Goal: Register for event/course

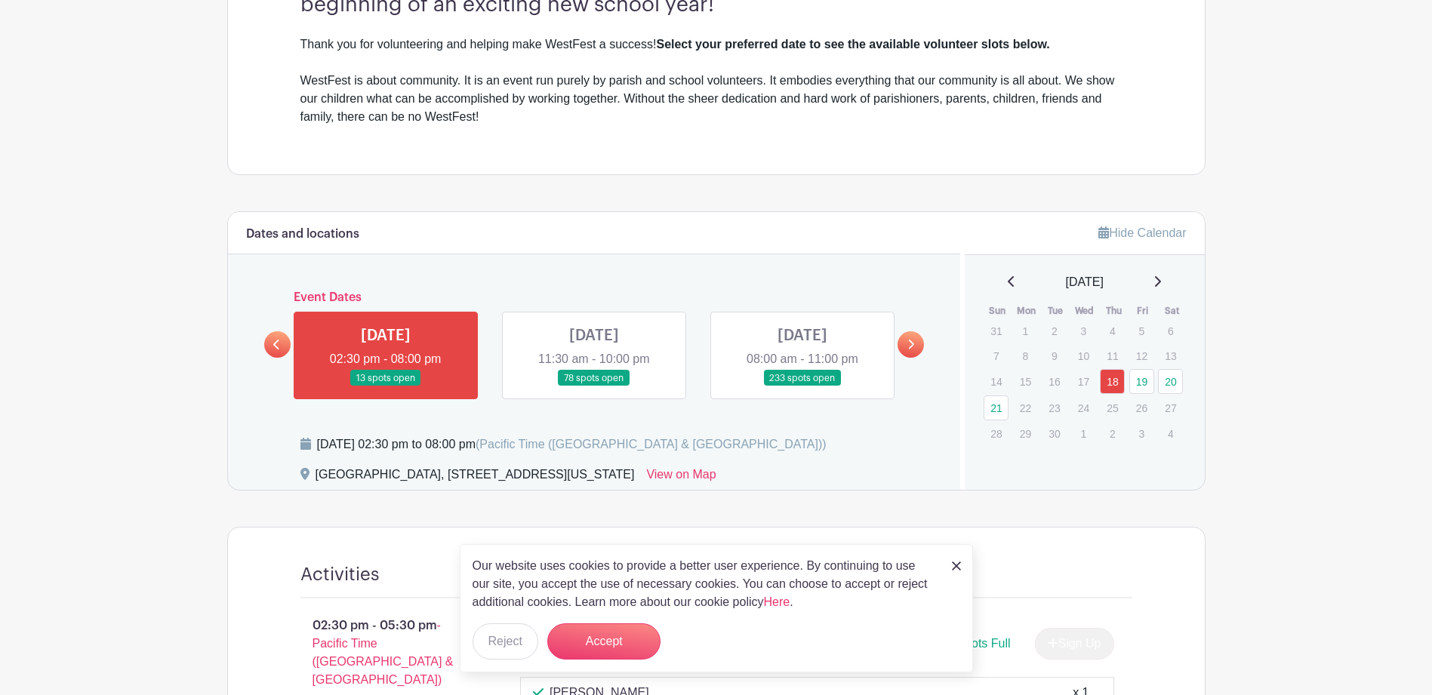
scroll to position [528, 0]
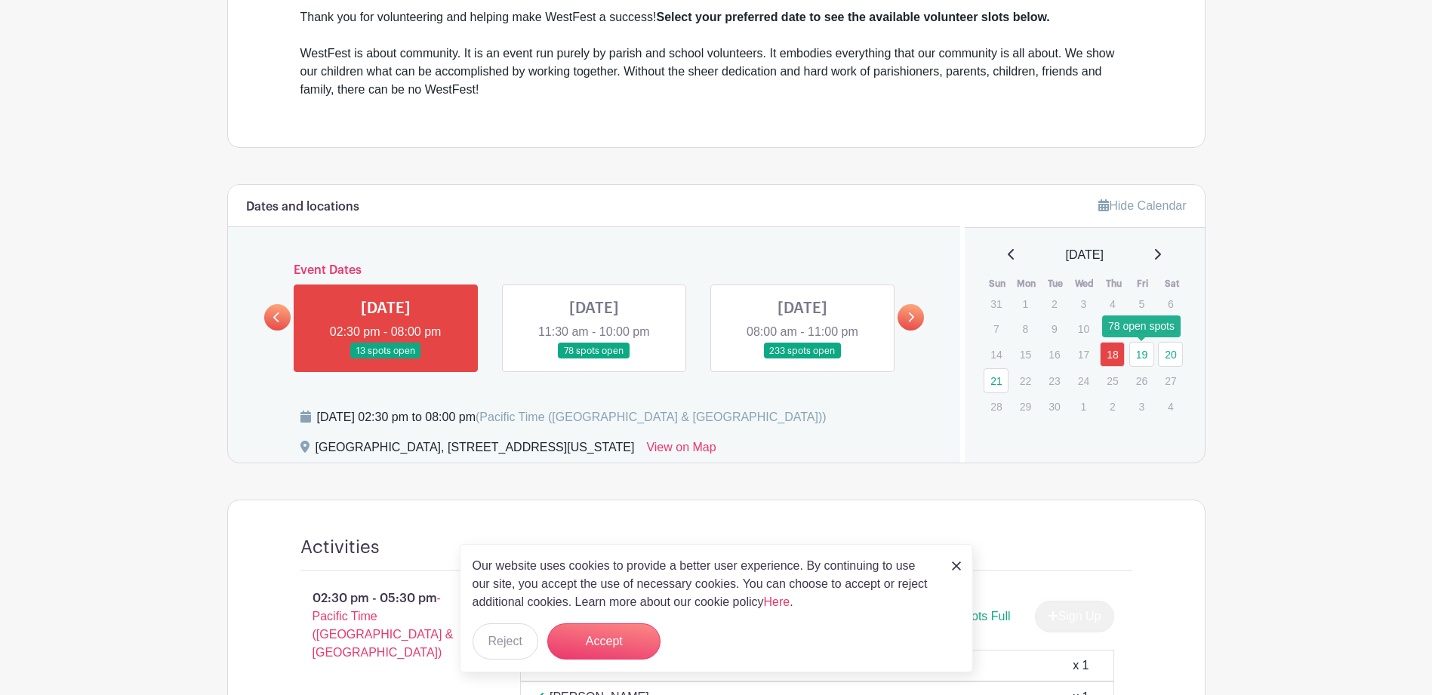
click at [1144, 356] on link "19" at bounding box center [1141, 354] width 25 height 25
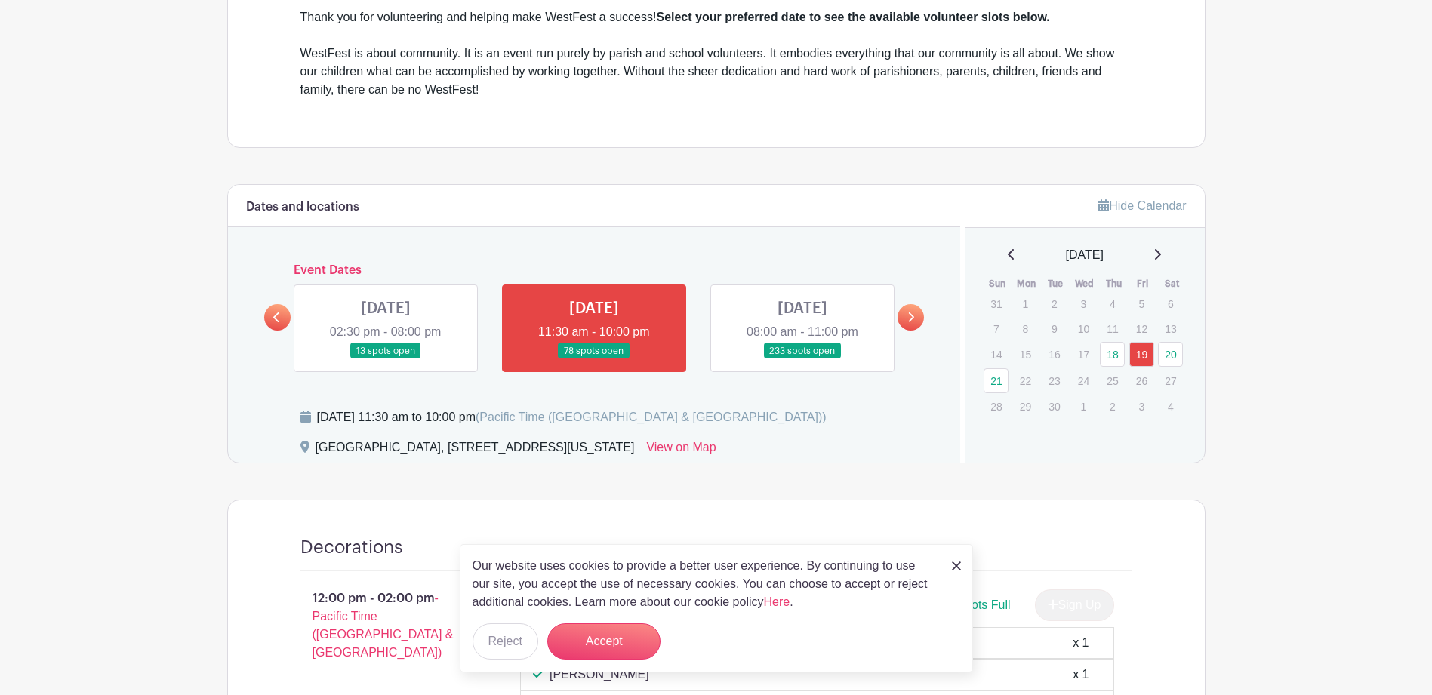
click at [906, 316] on link at bounding box center [911, 317] width 26 height 26
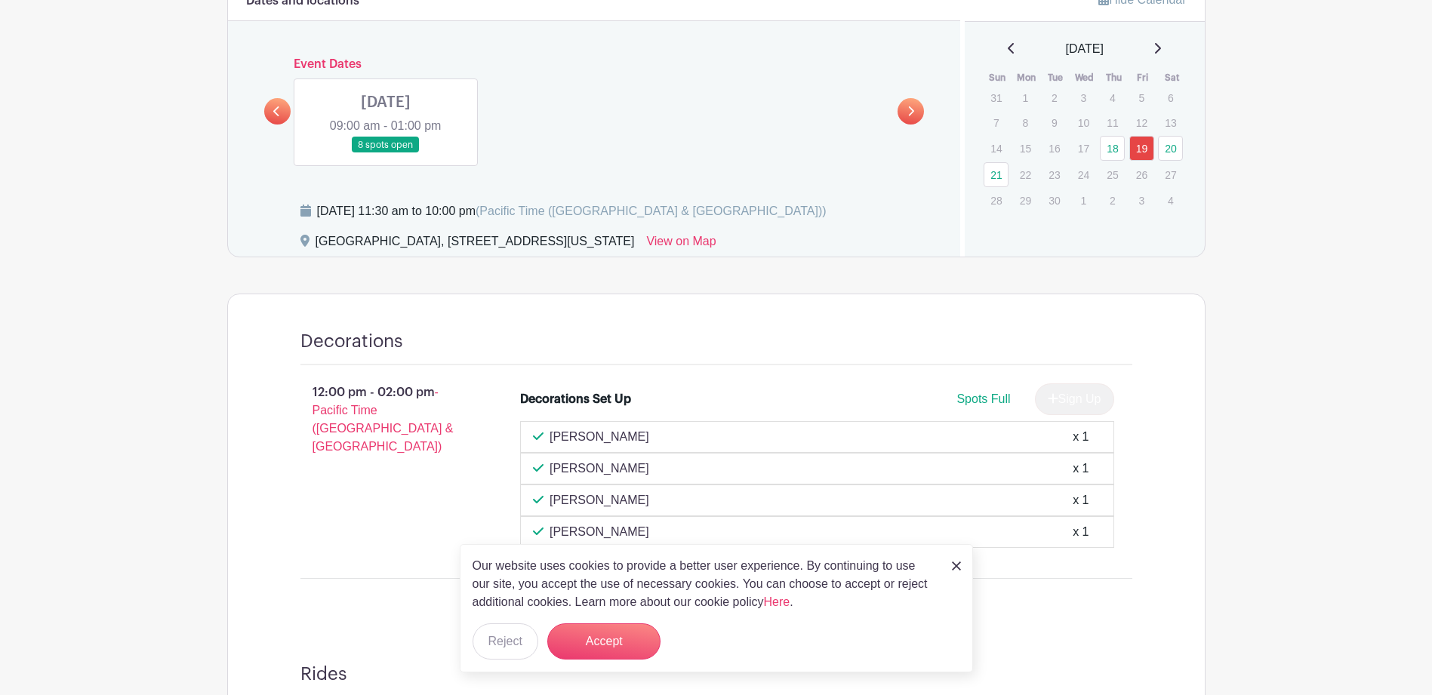
scroll to position [755, 0]
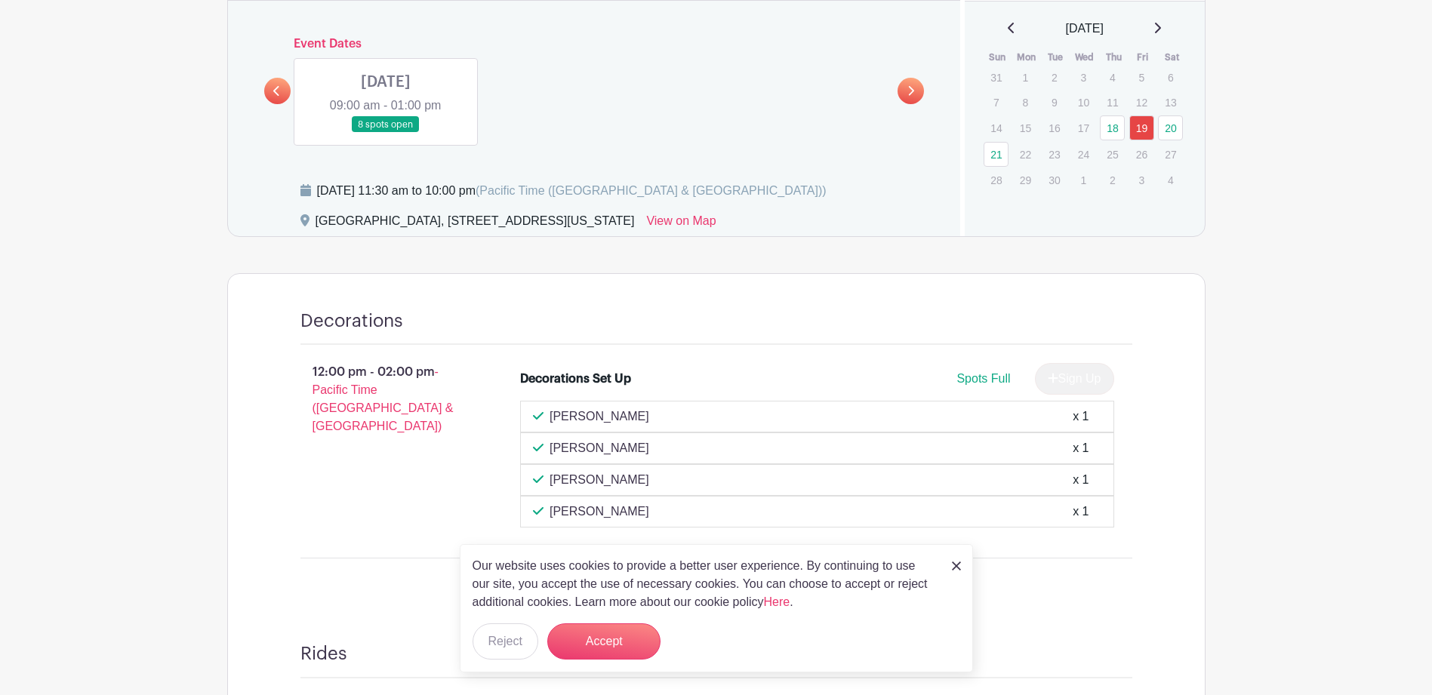
click at [273, 91] on link at bounding box center [277, 91] width 26 height 26
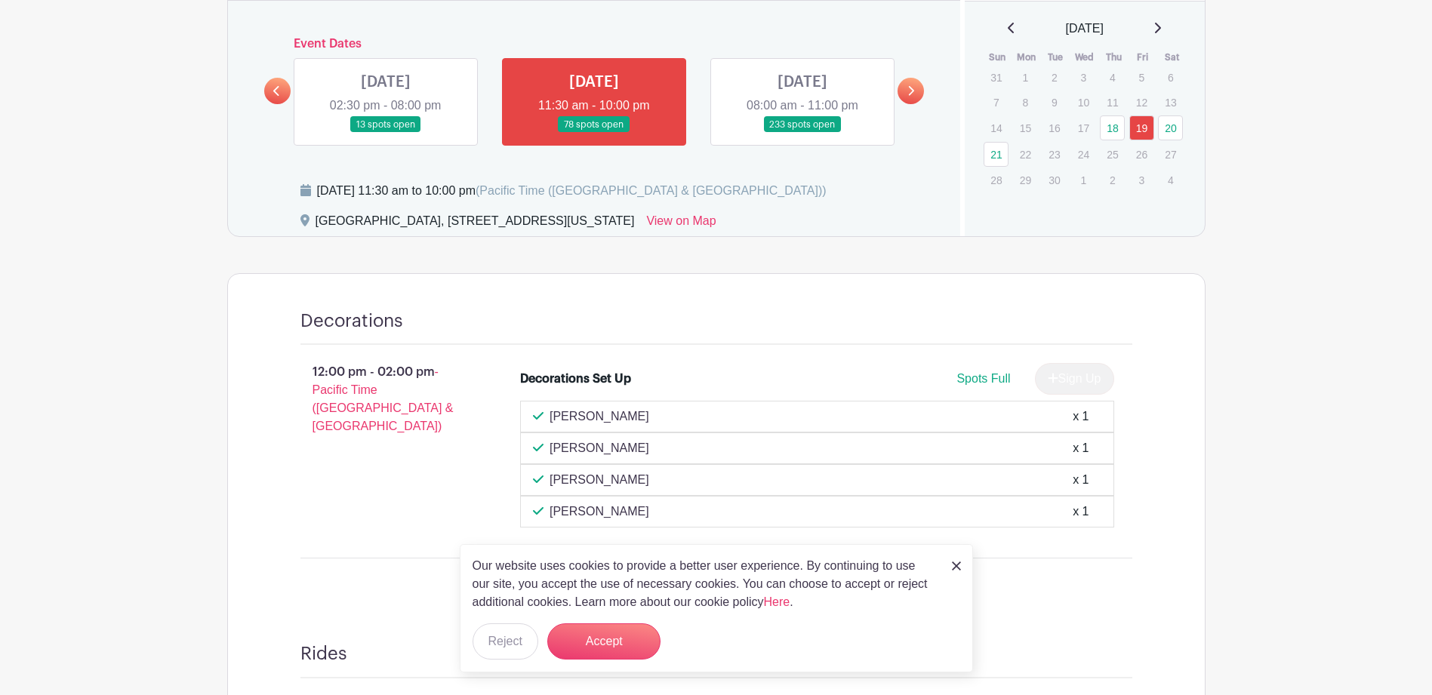
click at [802, 133] on link at bounding box center [802, 133] width 0 height 0
click at [594, 133] on link at bounding box center [594, 133] width 0 height 0
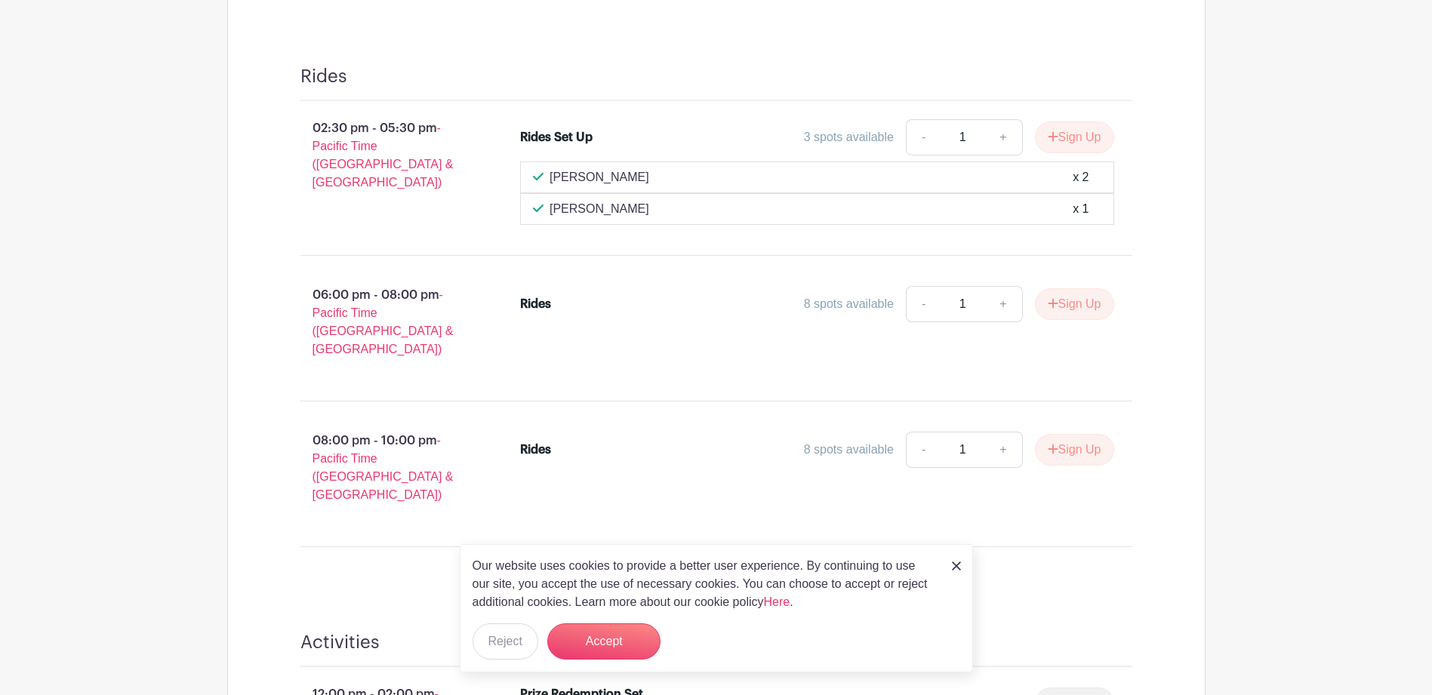
scroll to position [1359, 0]
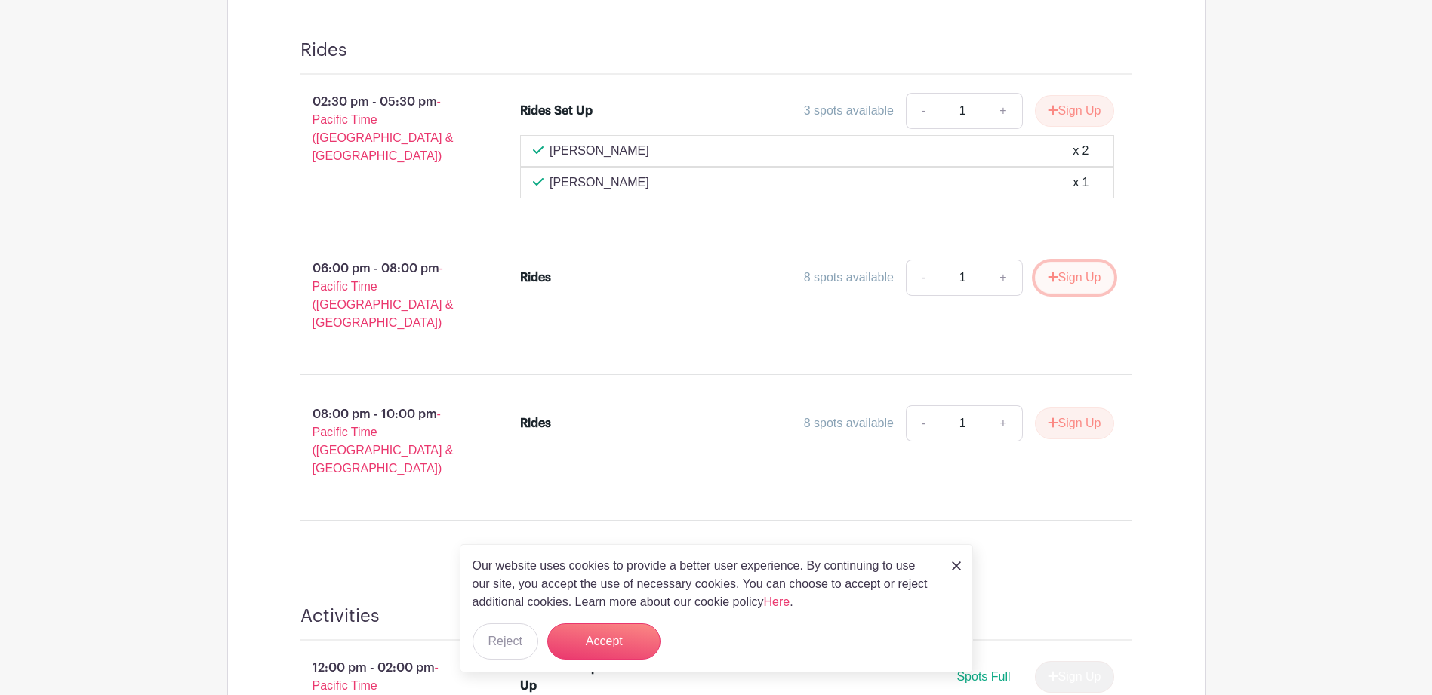
click at [1074, 281] on button "Sign Up" at bounding box center [1074, 278] width 79 height 32
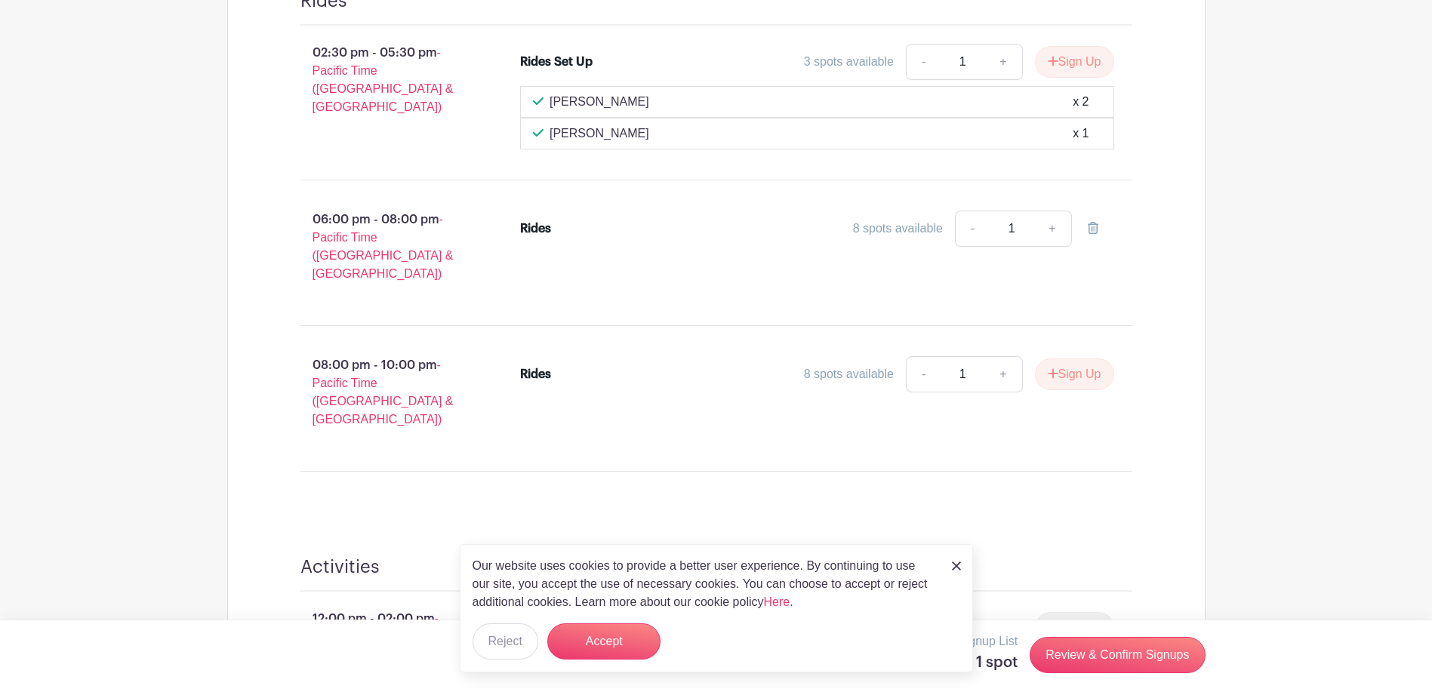
scroll to position [1434, 0]
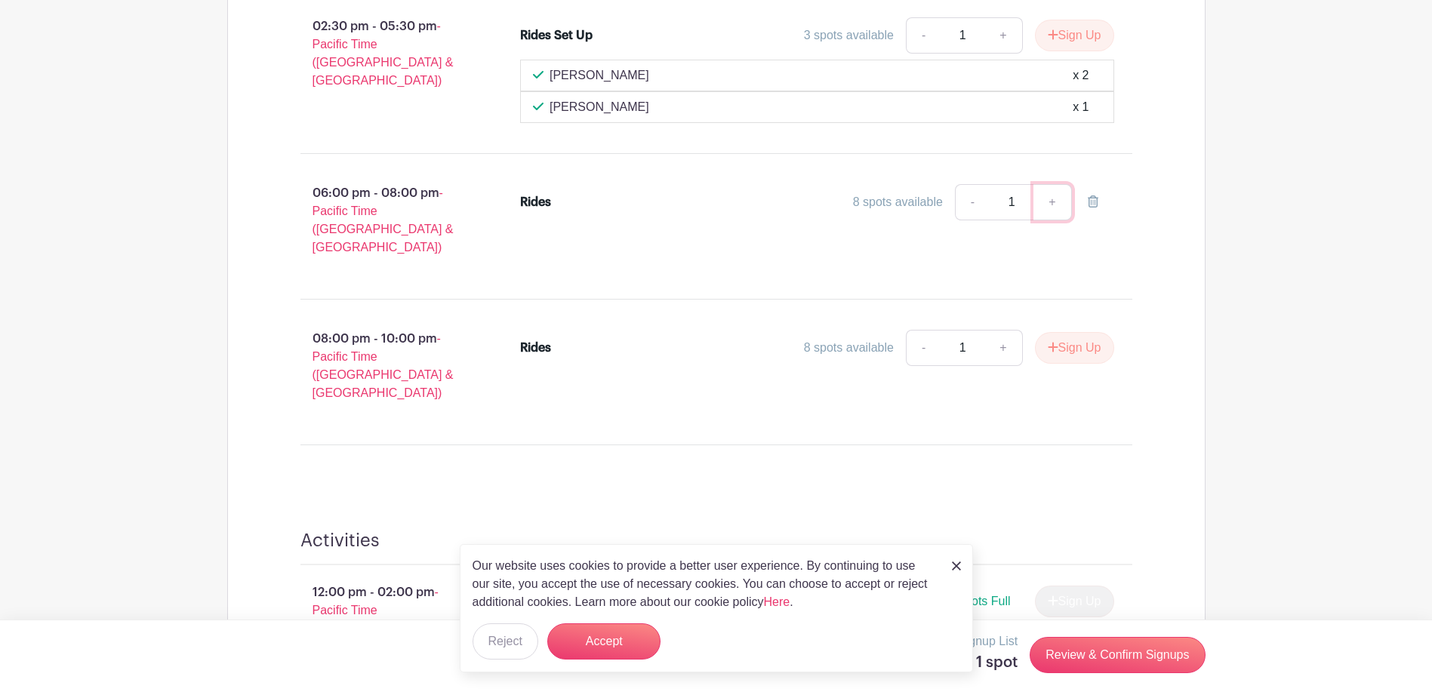
click at [1052, 205] on link "+" at bounding box center [1052, 202] width 38 height 36
type input "2"
click at [975, 200] on link "-" at bounding box center [972, 202] width 35 height 36
type input "1"
click at [1096, 204] on icon at bounding box center [1093, 202] width 11 height 12
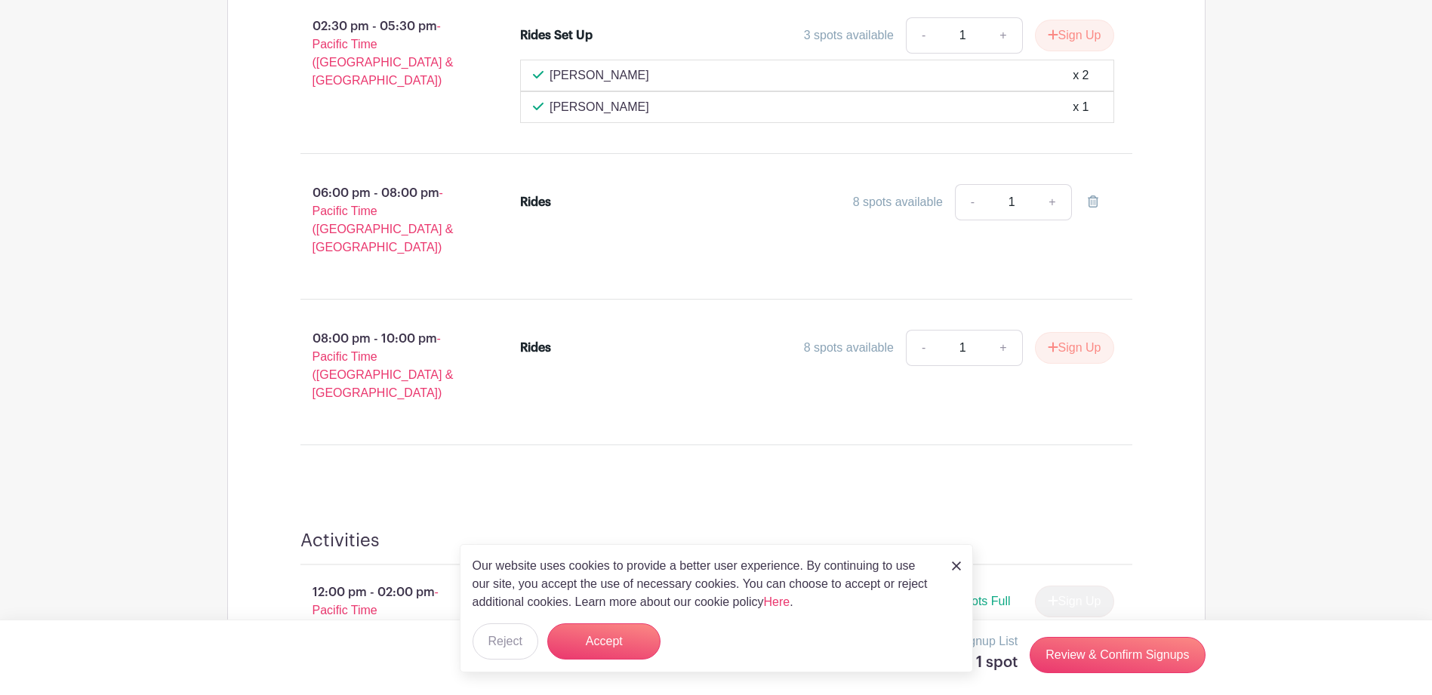
click at [1117, 177] on div "06:00 pm - 08:00 pm - Pacific Time (US & Canada) Rides 8 spots available - 1 +" at bounding box center [716, 226] width 904 height 121
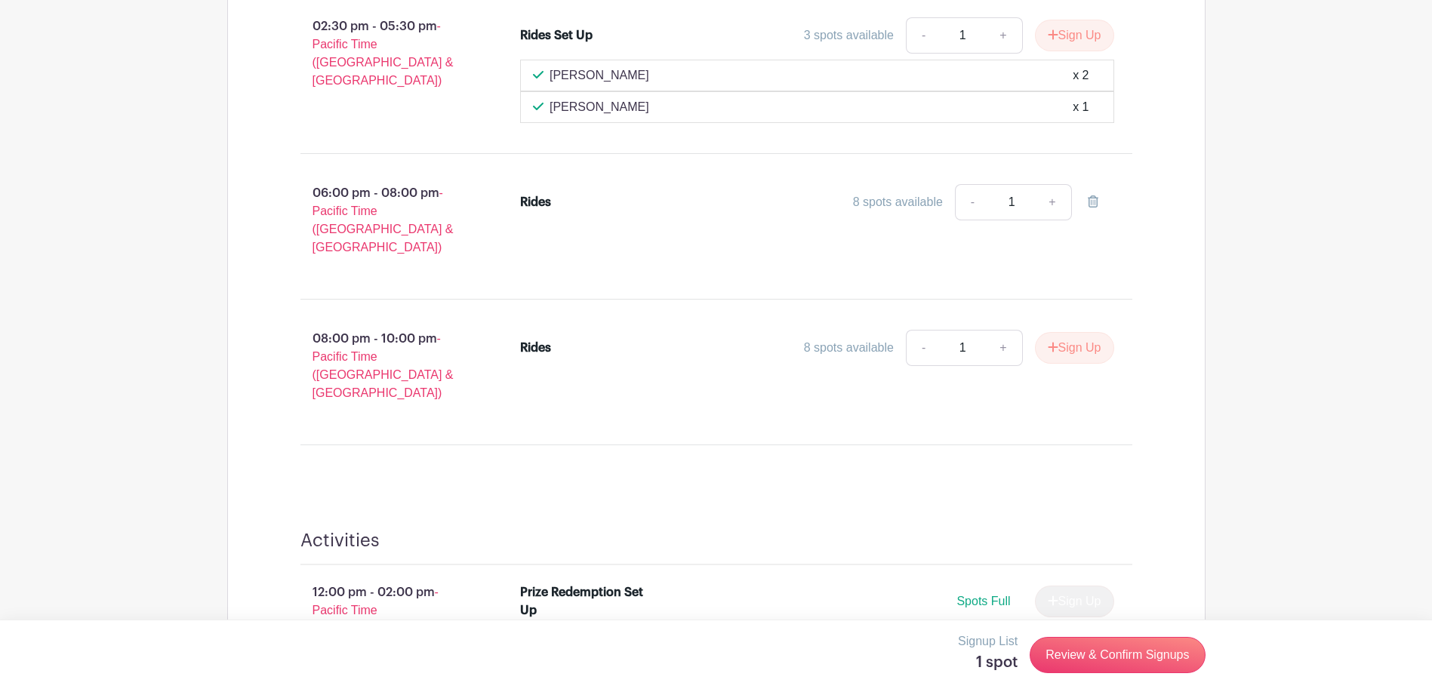
click at [407, 192] on p "06:00 pm - 08:00 pm - Pacific Time ([GEOGRAPHIC_DATA] & [GEOGRAPHIC_DATA])" at bounding box center [386, 220] width 220 height 85
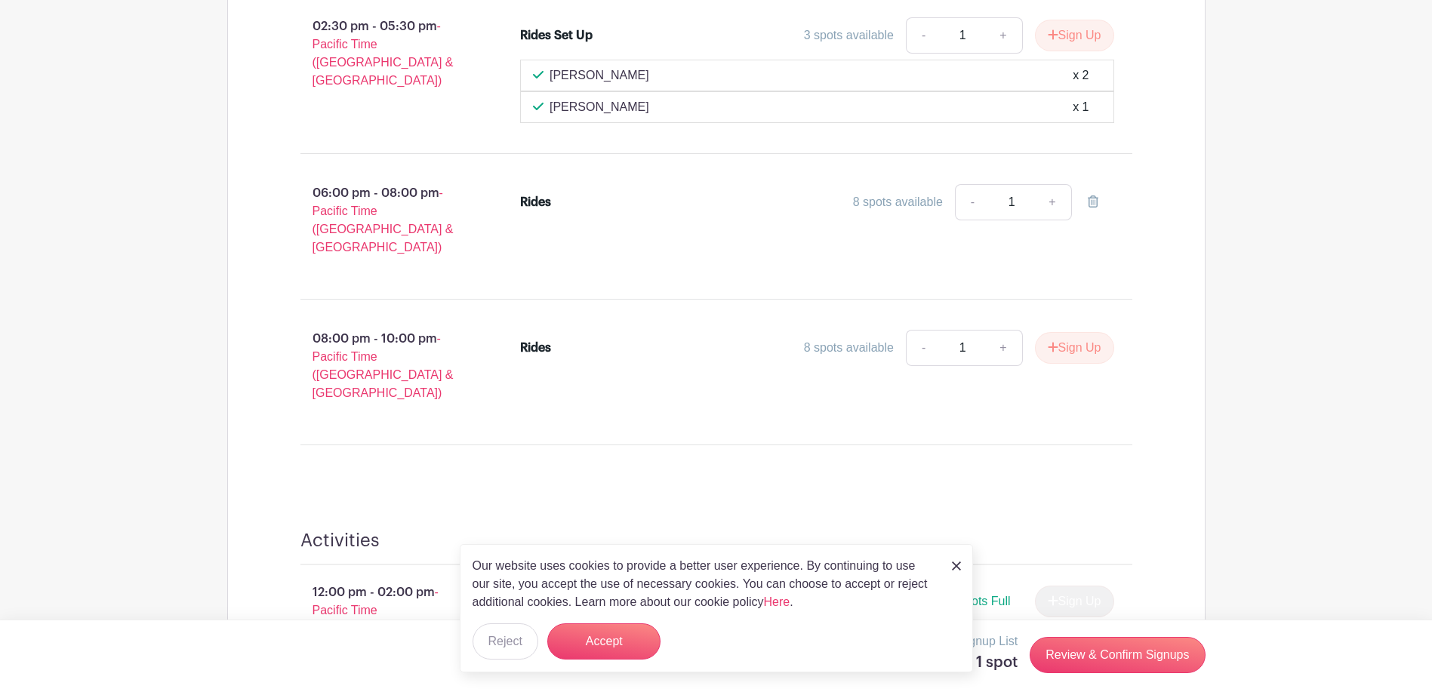
click at [923, 203] on div "8 spots available" at bounding box center [898, 202] width 90 height 18
click at [1047, 199] on link "+" at bounding box center [1052, 202] width 38 height 36
type input "2"
click at [969, 199] on link "-" at bounding box center [972, 202] width 35 height 36
type input "1"
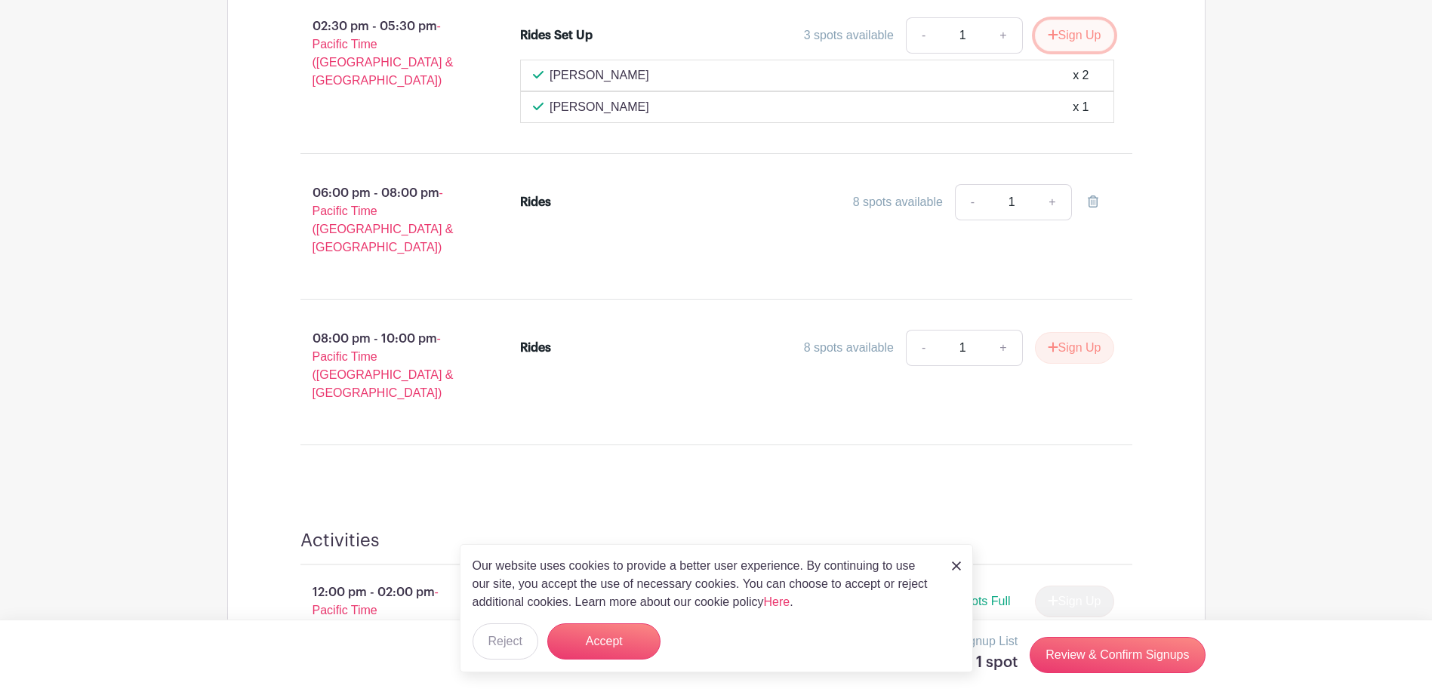
click at [1069, 42] on button "Sign Up" at bounding box center [1074, 36] width 79 height 32
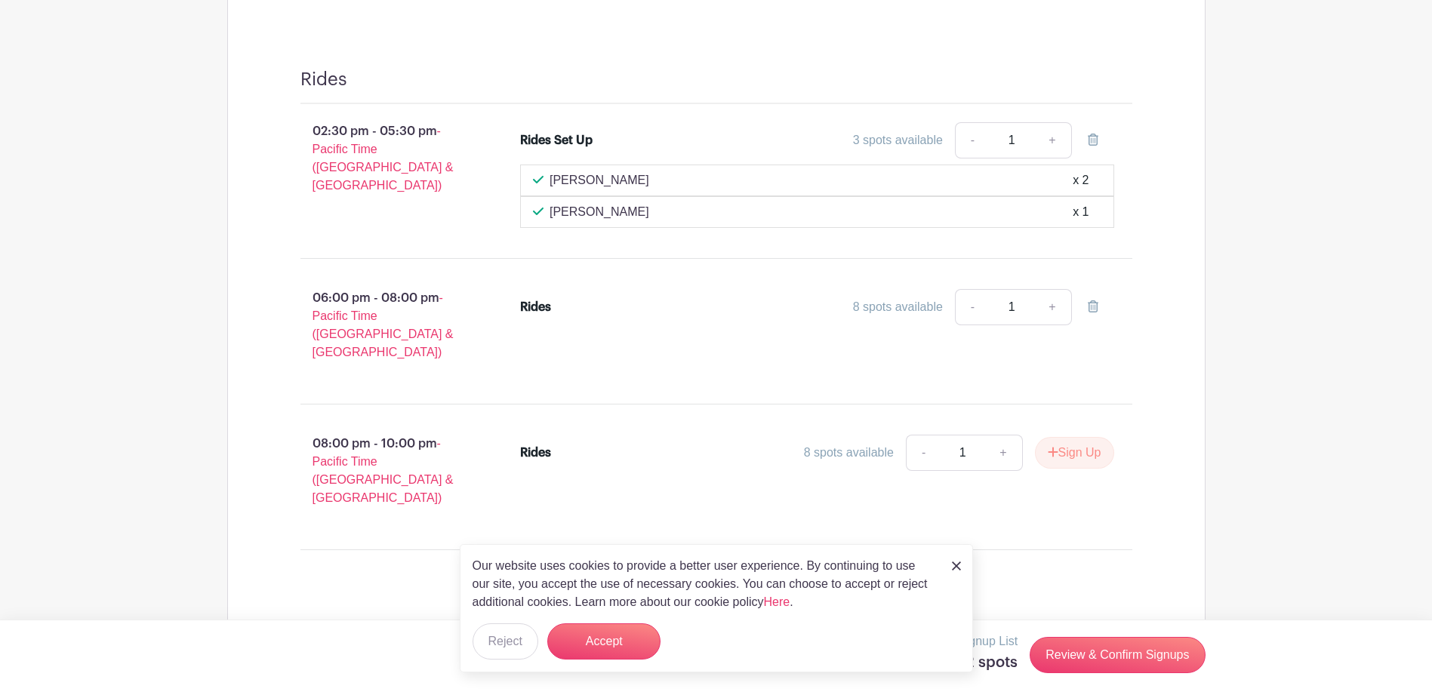
scroll to position [1345, 0]
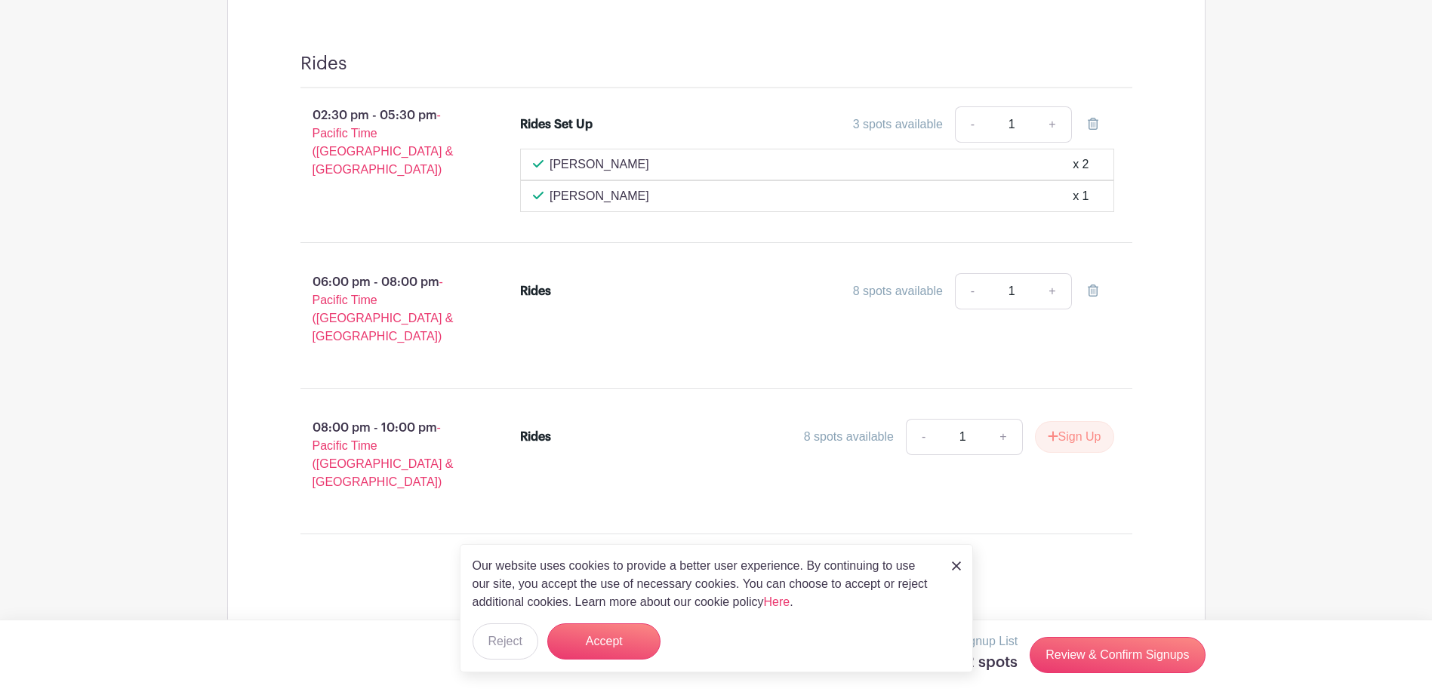
click at [344, 293] on p "06:00 pm - 08:00 pm - Pacific Time ([GEOGRAPHIC_DATA] & [GEOGRAPHIC_DATA])" at bounding box center [386, 309] width 220 height 85
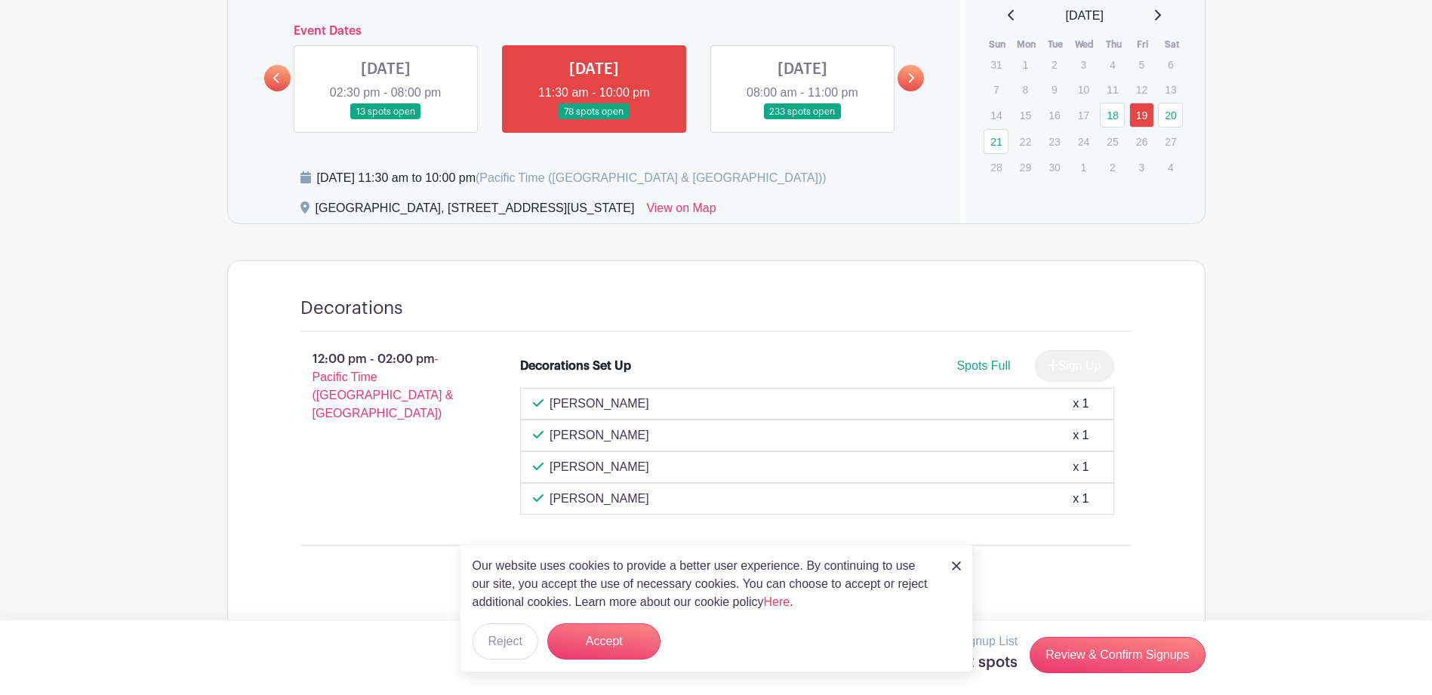
scroll to position [741, 0]
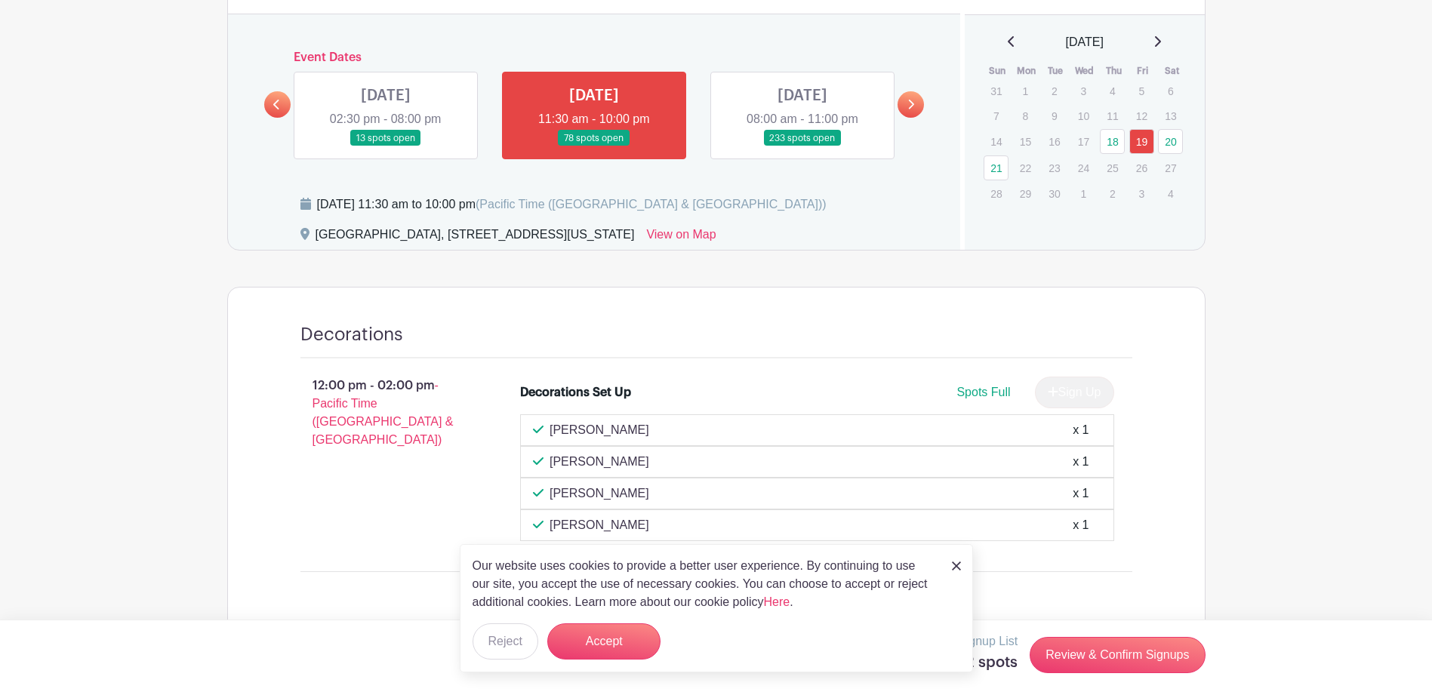
click at [594, 146] on link at bounding box center [594, 146] width 0 height 0
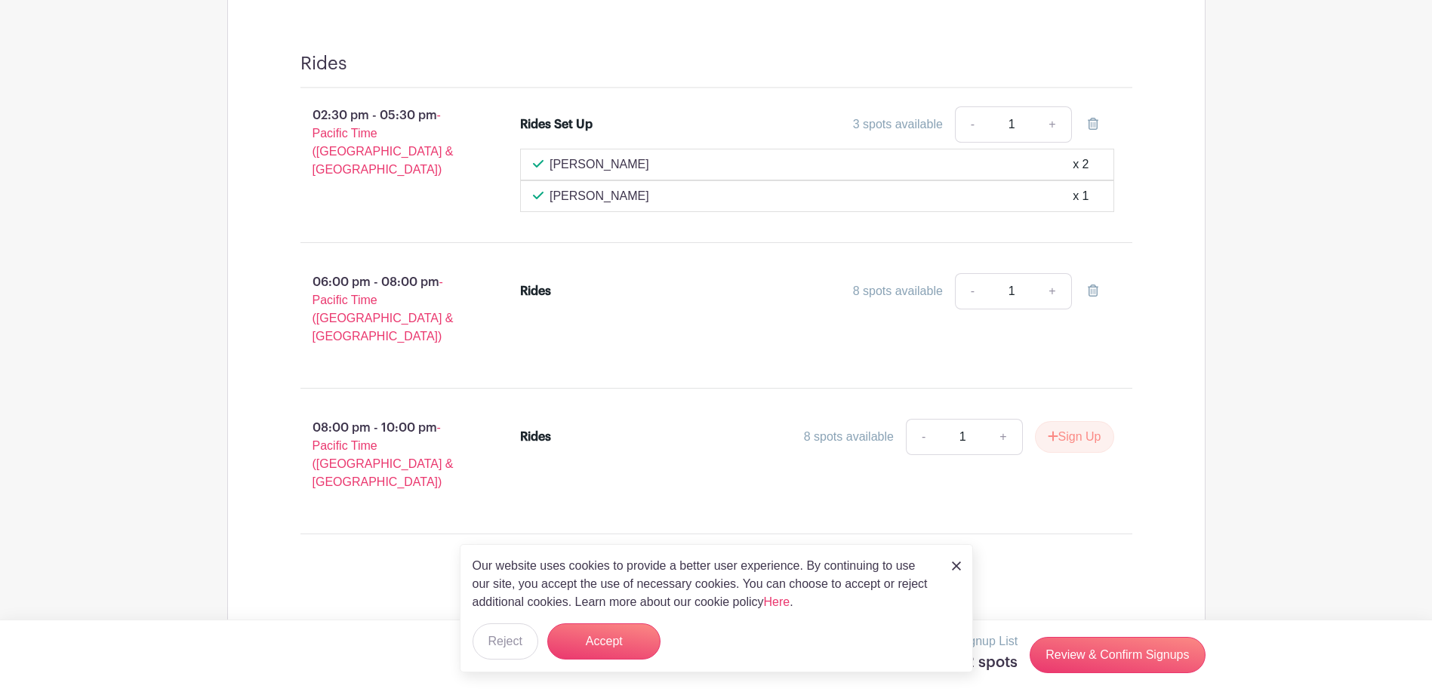
scroll to position [1421, 0]
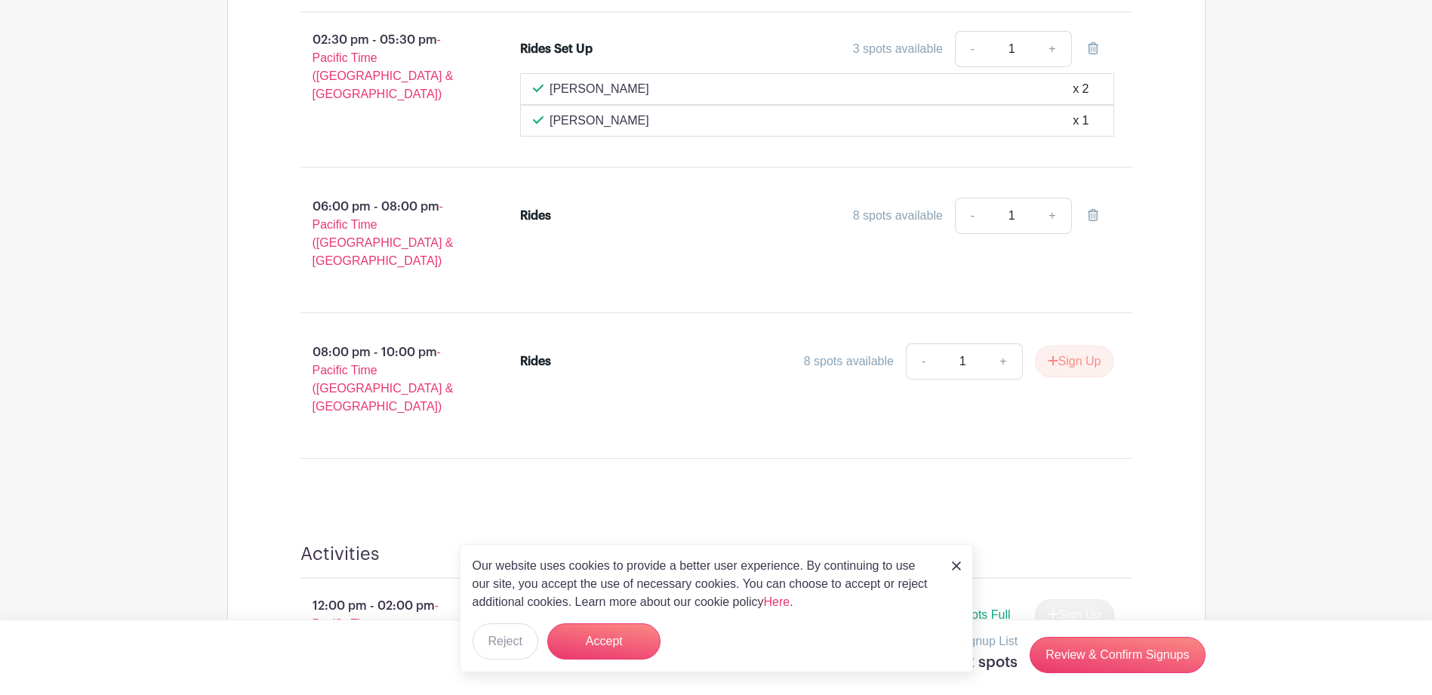
click at [888, 217] on div "8 spots available" at bounding box center [898, 216] width 90 height 18
click at [337, 240] on span "- Pacific Time ([GEOGRAPHIC_DATA] & [GEOGRAPHIC_DATA])" at bounding box center [383, 233] width 141 height 67
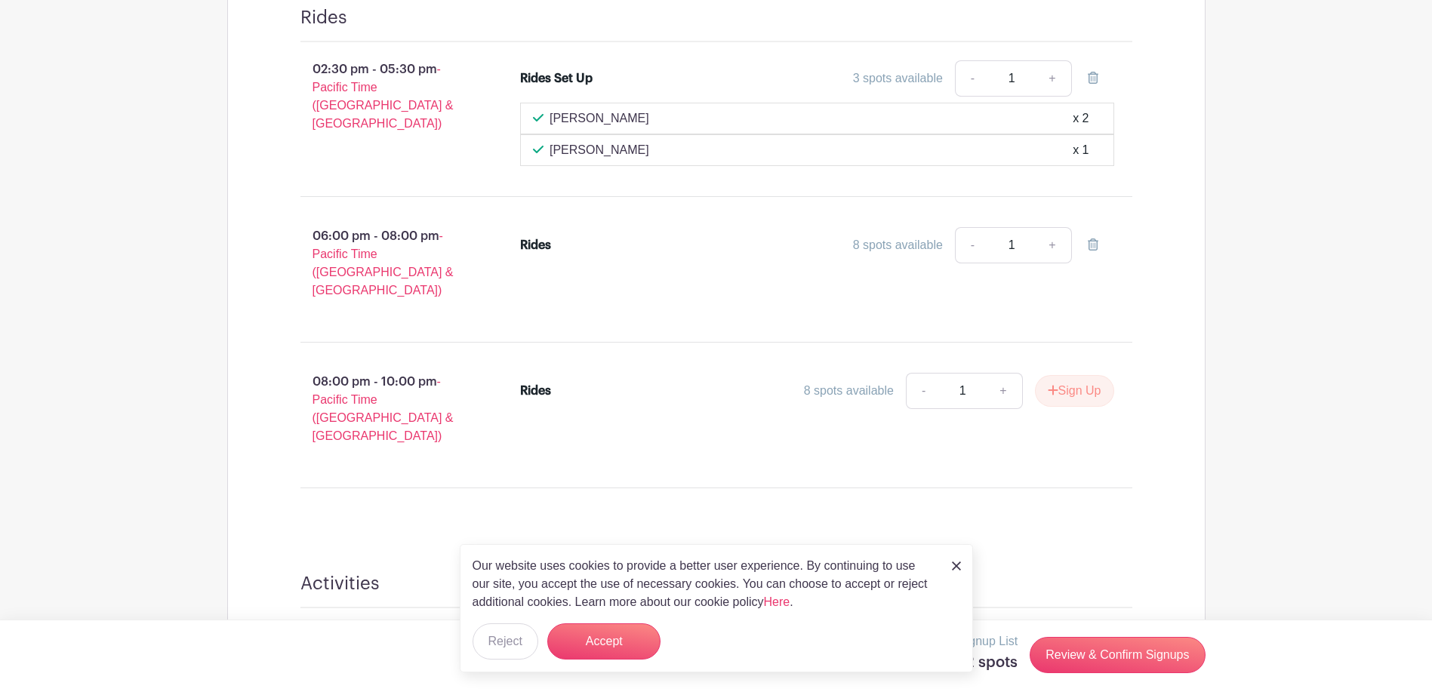
scroll to position [1345, 0]
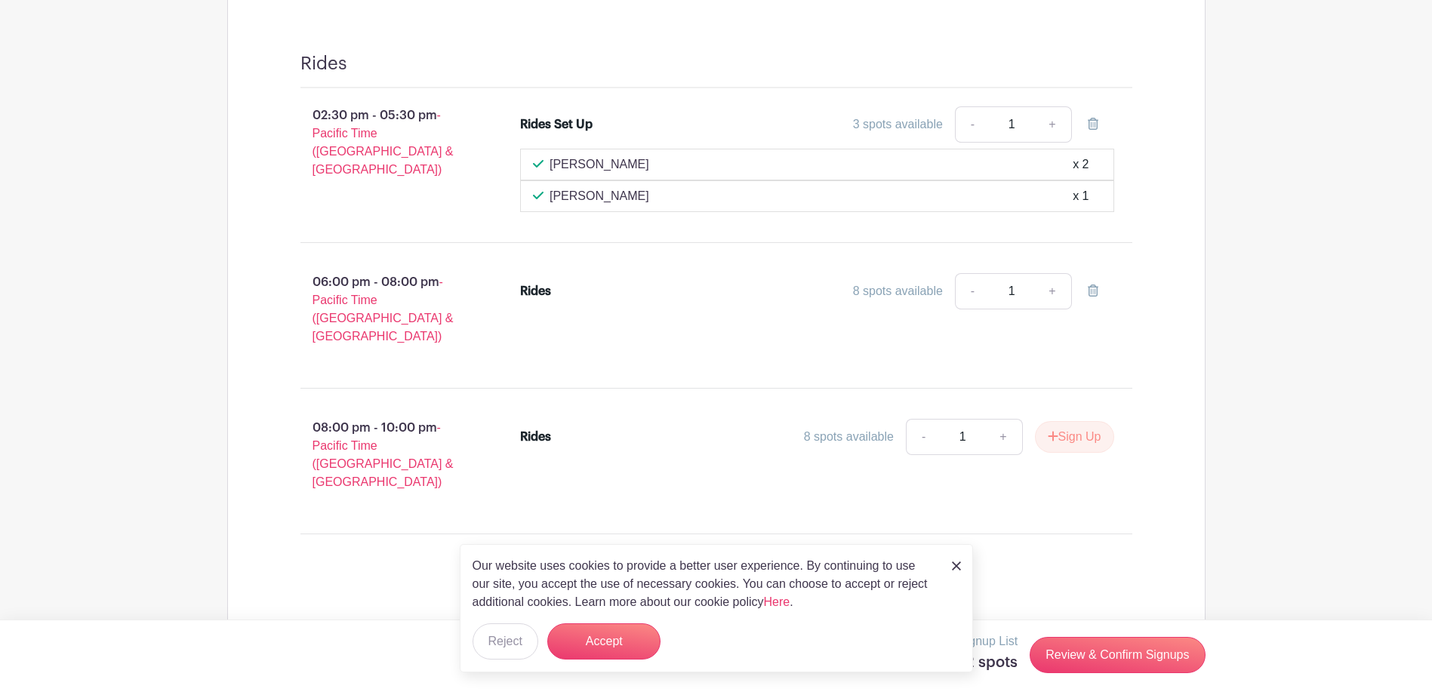
click at [882, 296] on div "8 spots available" at bounding box center [898, 291] width 90 height 18
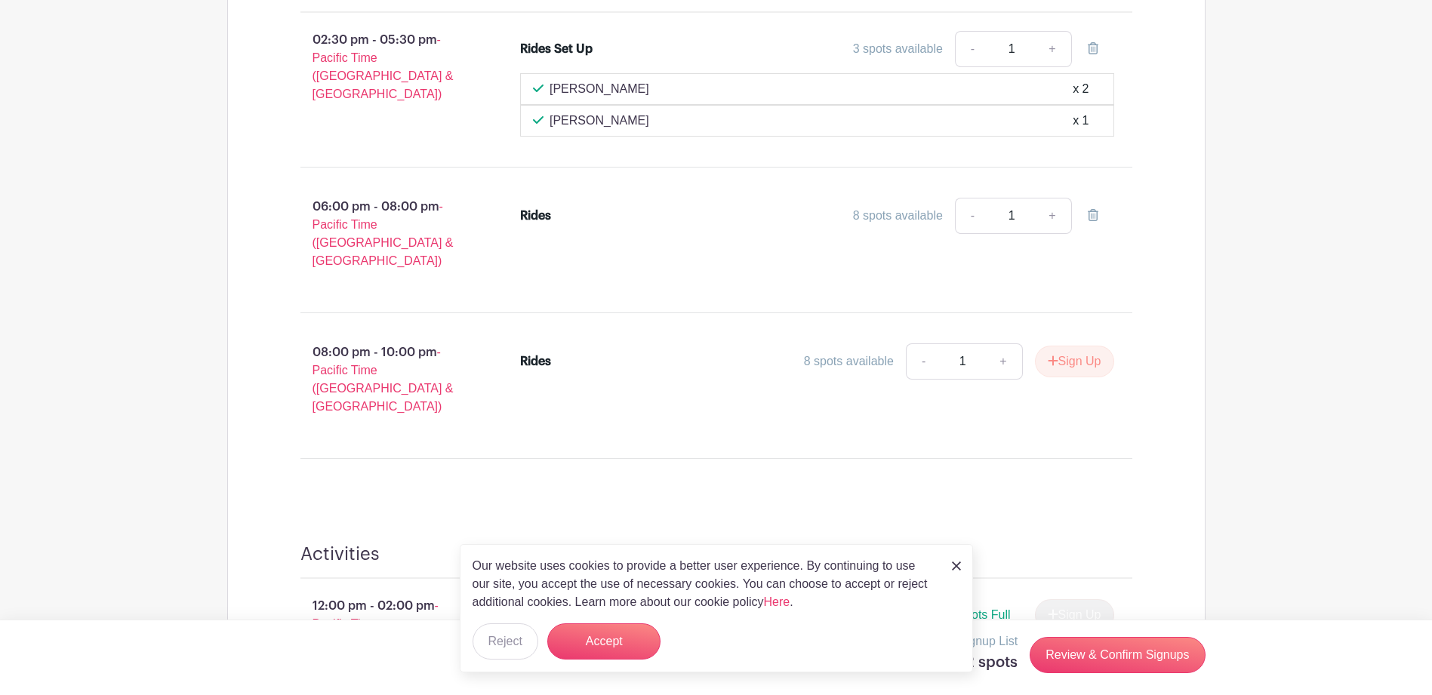
click at [1098, 362] on div "- 1 + Sign Up" at bounding box center [1010, 361] width 208 height 36
click at [1095, 346] on button "Sign Up" at bounding box center [1074, 362] width 79 height 32
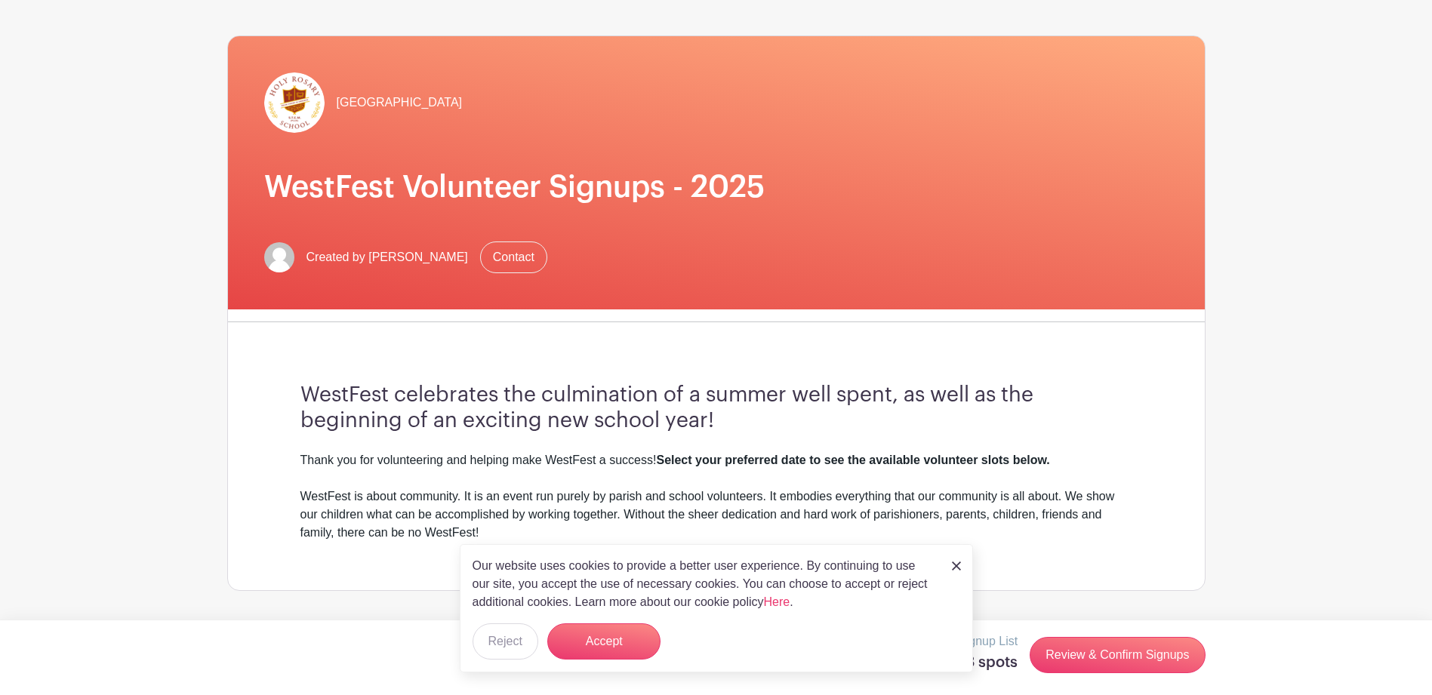
scroll to position [8, 0]
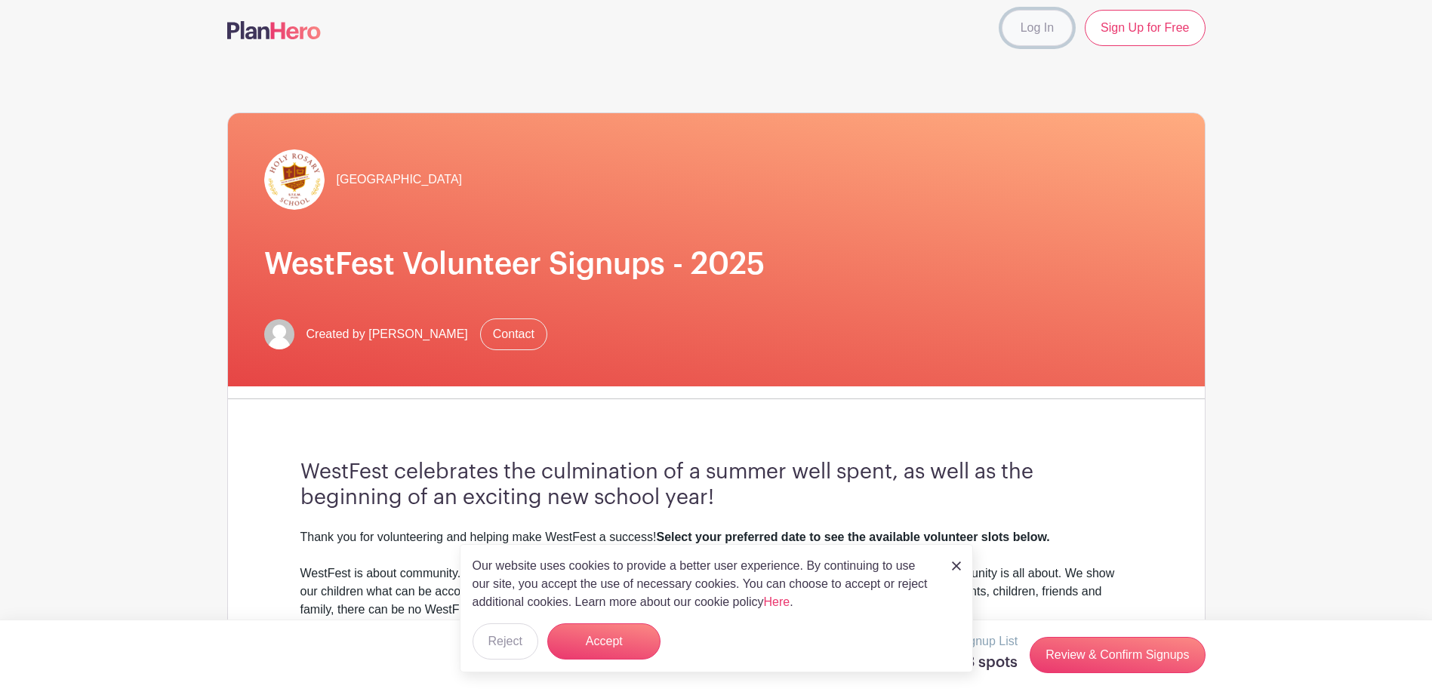
click at [1049, 30] on link "Log In" at bounding box center [1037, 28] width 71 height 36
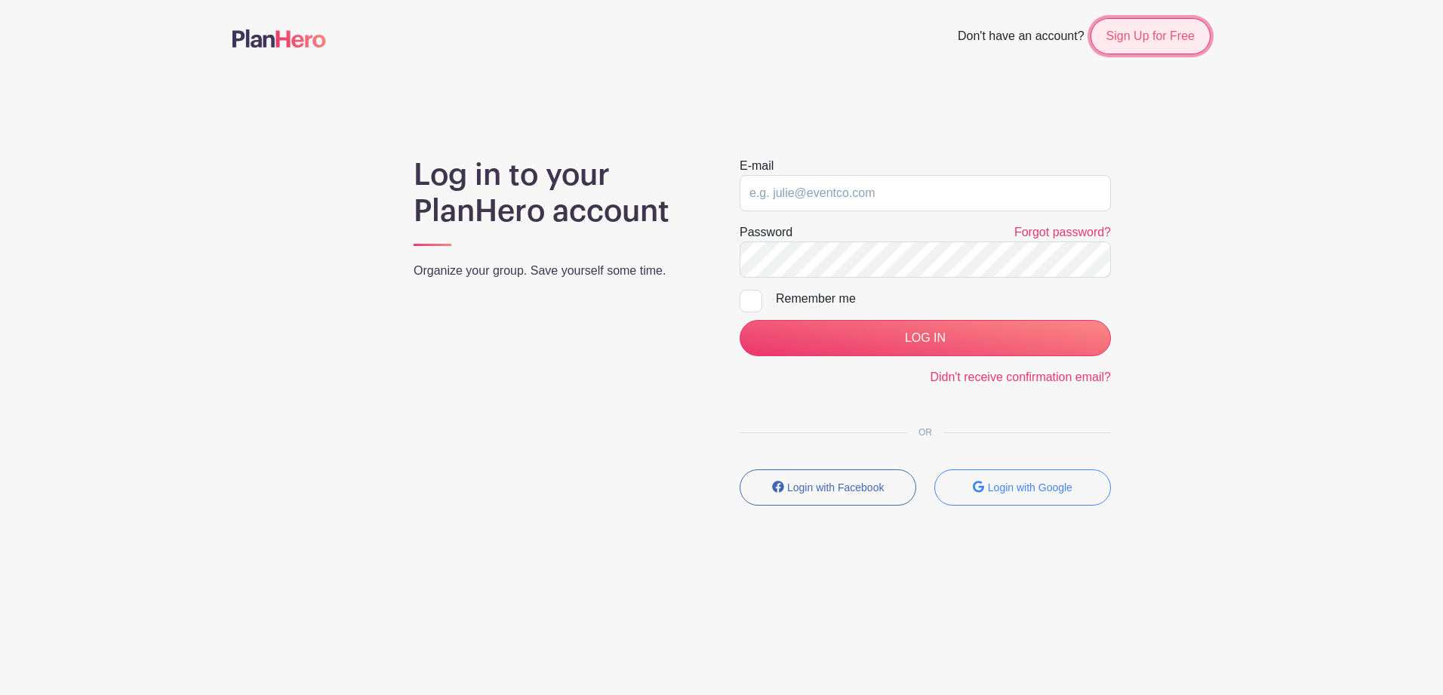
click at [1141, 33] on link "Sign Up for Free" at bounding box center [1151, 36] width 120 height 36
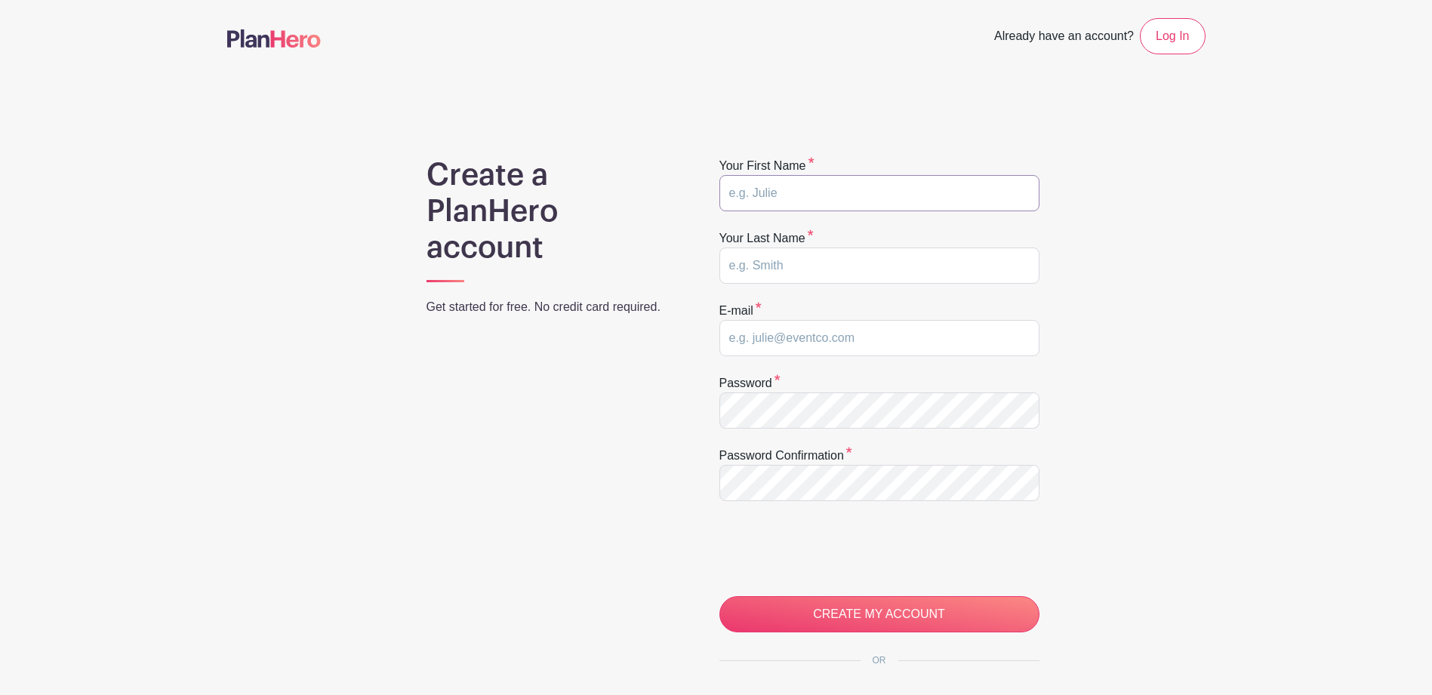
click at [829, 192] on input "text" at bounding box center [879, 193] width 320 height 36
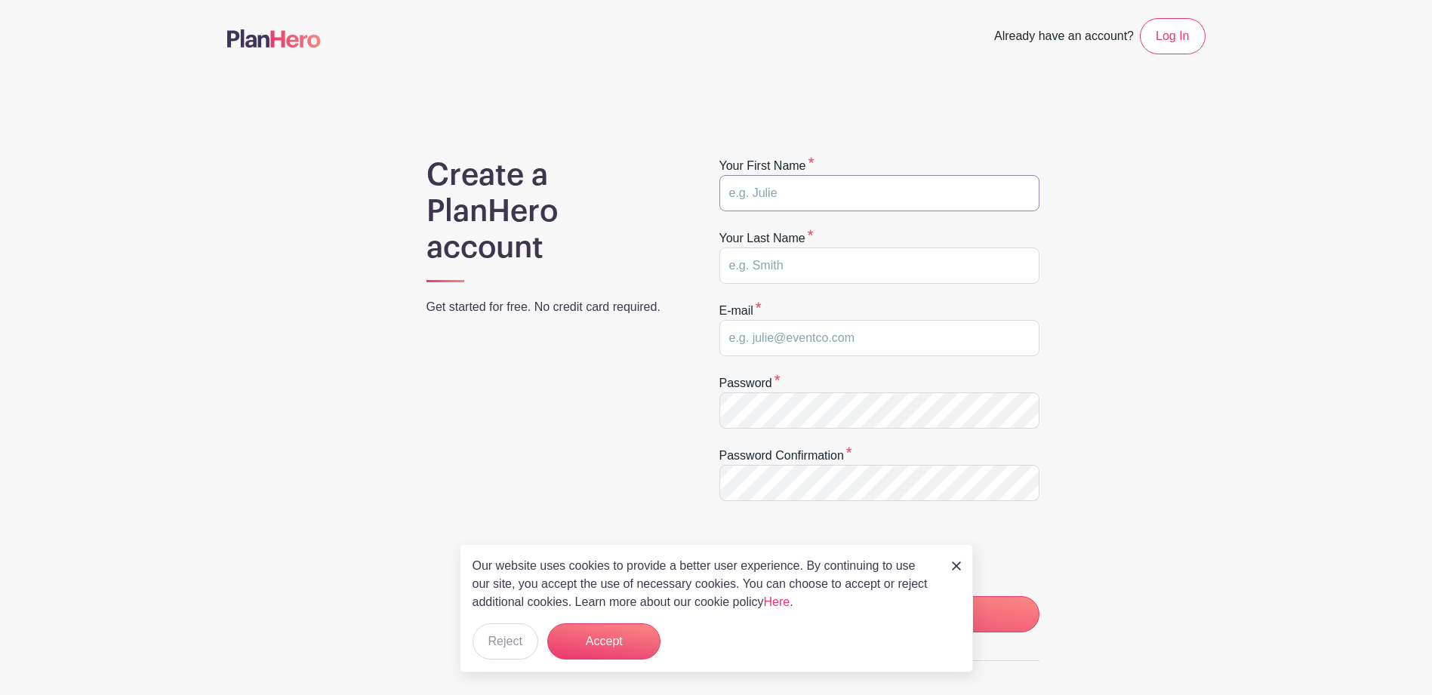
type input "[PERSON_NAME]"
type input "[PERSON_NAME][EMAIL_ADDRESS][PERSON_NAME][DOMAIN_NAME]"
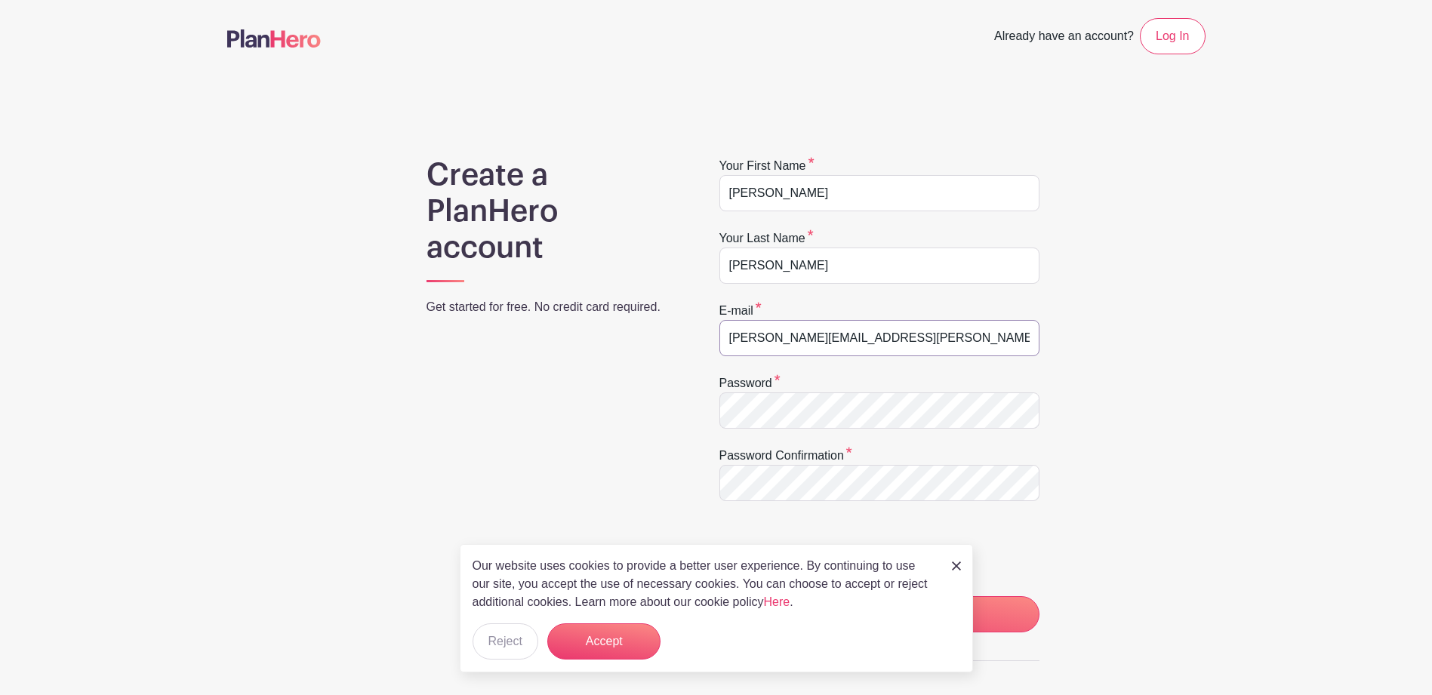
drag, startPoint x: 865, startPoint y: 336, endPoint x: 653, endPoint y: 341, distance: 212.2
click at [653, 341] on div "Create a PlanHero account Get started for free. No credit card required. Your f…" at bounding box center [716, 478] width 978 height 643
